Goal: Navigation & Orientation: Find specific page/section

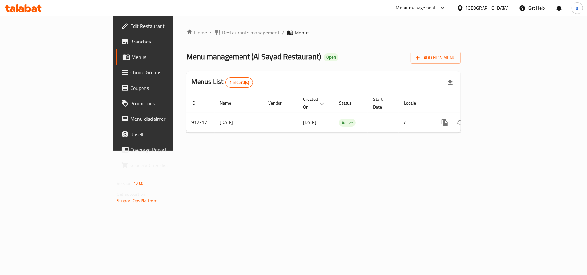
click at [482, 8] on div "[GEOGRAPHIC_DATA]" at bounding box center [487, 8] width 43 height 7
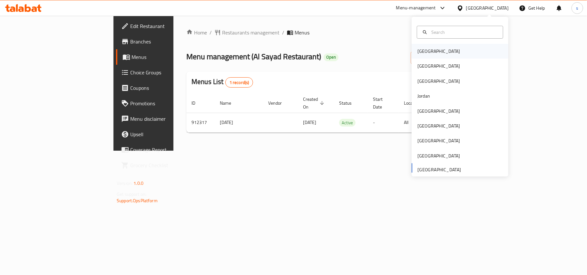
click at [424, 51] on div "[GEOGRAPHIC_DATA]" at bounding box center [438, 51] width 43 height 7
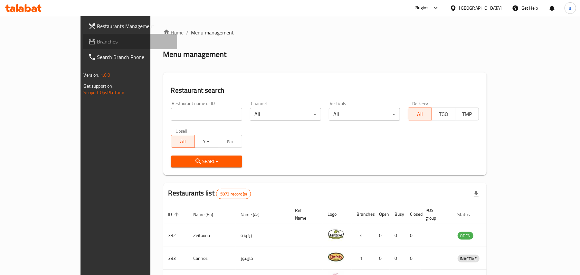
click at [97, 44] on span "Branches" at bounding box center [134, 42] width 75 height 8
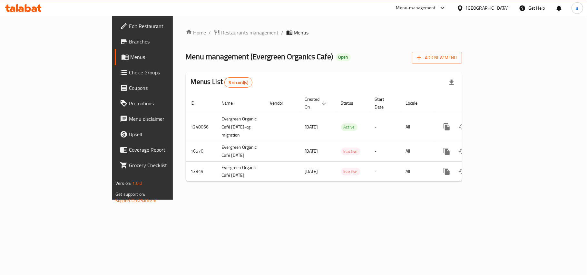
click at [456, 200] on div "Home / Restaurants management / Menus Menu management ( Evergreen Organics Cafe…" at bounding box center [324, 108] width 302 height 184
click at [502, 7] on div "[GEOGRAPHIC_DATA]" at bounding box center [487, 8] width 43 height 7
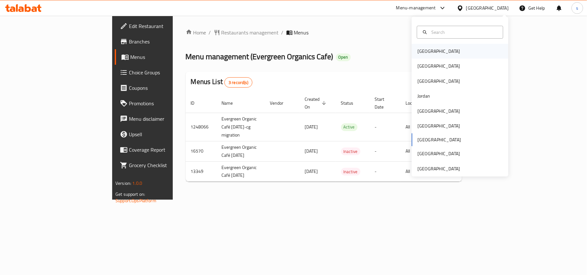
click at [424, 53] on div "[GEOGRAPHIC_DATA]" at bounding box center [438, 51] width 43 height 7
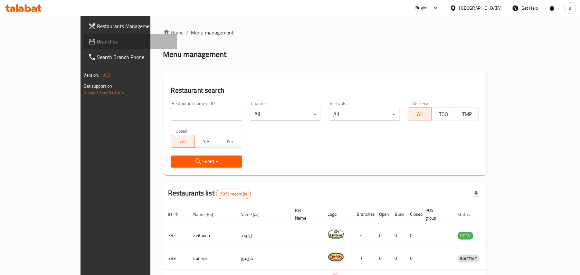
click at [97, 43] on span "Branches" at bounding box center [134, 42] width 75 height 8
